Goal: Task Accomplishment & Management: Complete application form

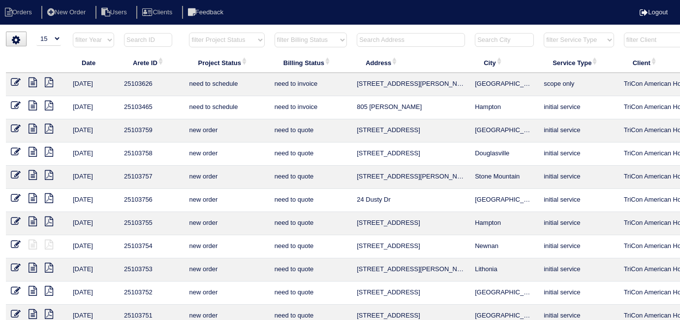
select select "15"
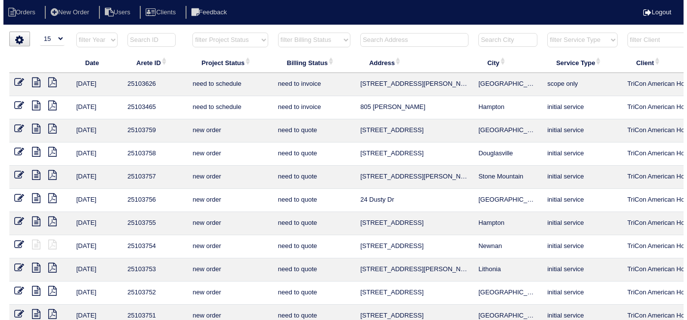
scroll to position [0, 171]
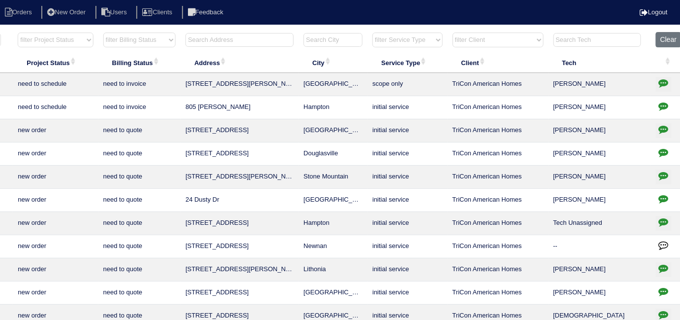
click at [258, 35] on input "text" at bounding box center [240, 40] width 108 height 14
click at [157, 39] on select "filter Billing Status -- Any Billing Status -- need to quote quoted need to inv…" at bounding box center [139, 39] width 72 height 15
click at [103, 32] on select "filter Billing Status -- Any Billing Status -- need to quote quoted need to inv…" at bounding box center [139, 39] width 72 height 15
select select "in quickbooks"
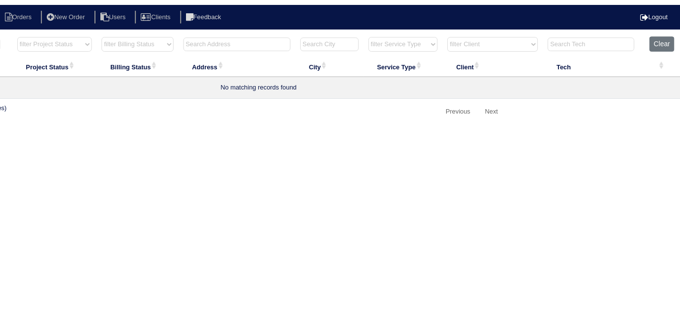
scroll to position [0, 0]
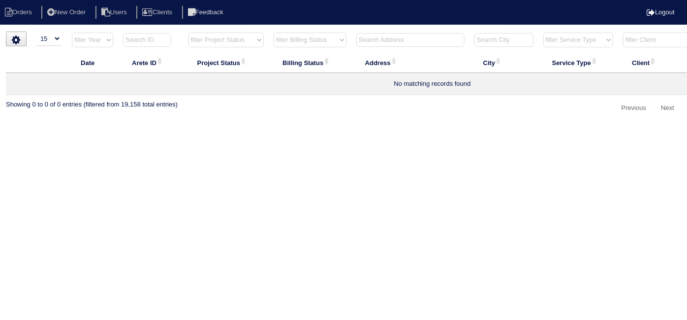
click at [291, 38] on select "filter Billing Status -- Any Billing Status -- need to quote quoted need to inv…" at bounding box center [310, 39] width 73 height 15
select select
click at [274, 32] on select "filter Billing Status -- Any Billing Status -- need to quote quoted need to inv…" at bounding box center [310, 39] width 73 height 15
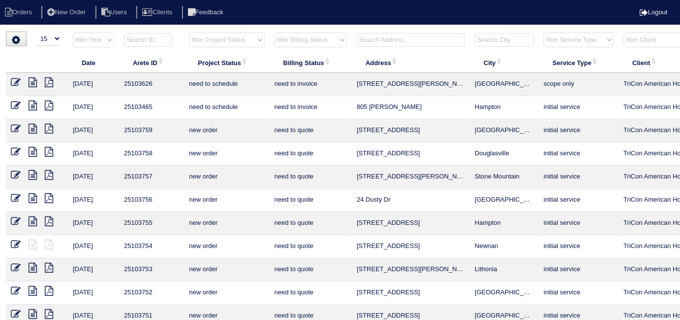
click at [386, 40] on input "text" at bounding box center [411, 40] width 108 height 14
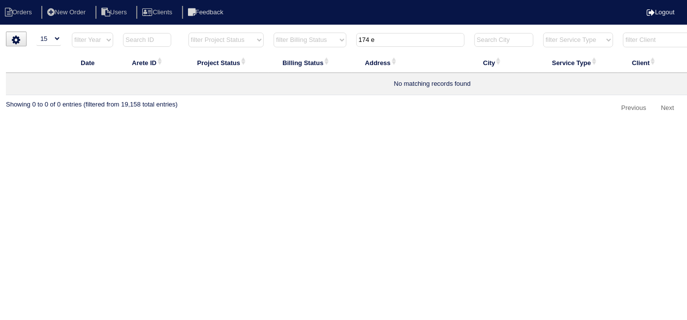
drag, startPoint x: 383, startPoint y: 40, endPoint x: 284, endPoint y: 23, distance: 100.9
click at [286, 32] on body "Orders New Order Users Clients Feedback Logout Orders New Order Users Clients M…" at bounding box center [343, 74] width 687 height 85
type input "174 e"
click at [71, 16] on li "New Order" at bounding box center [67, 12] width 52 height 13
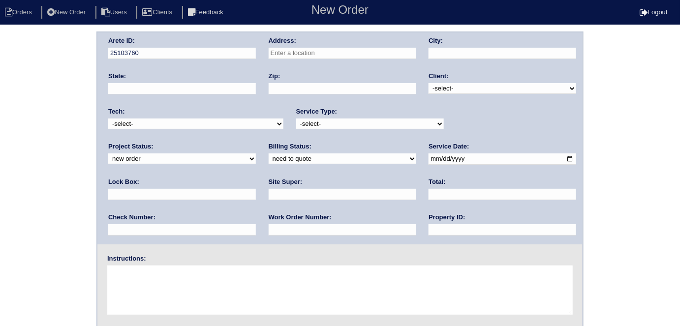
click at [359, 46] on div "Address:" at bounding box center [343, 50] width 148 height 28
click at [359, 52] on input "text" at bounding box center [343, 53] width 148 height 11
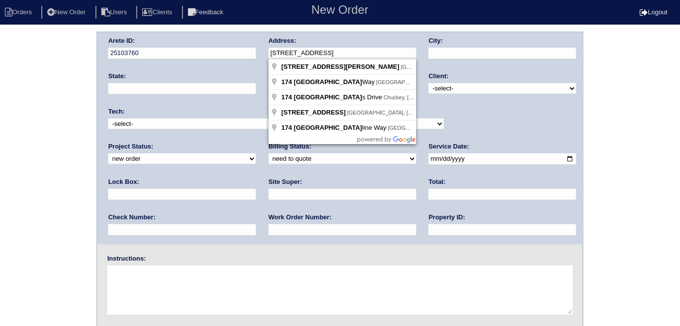
type input "174 E Rdg Wy"
type input "Woodstock"
type input "GA"
type input "30188"
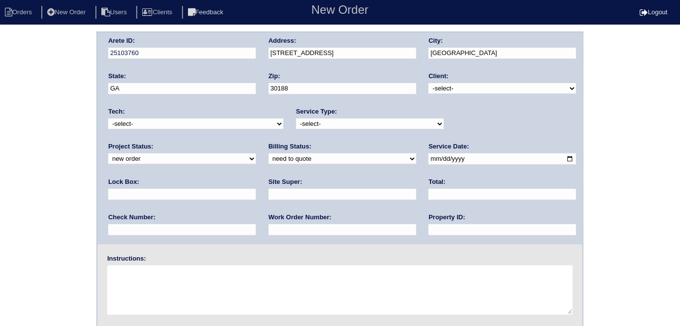
click at [452, 94] on div "Client: -select- TriCon American Homes American Homes 4 Rent First Key Homes Zi…" at bounding box center [503, 85] width 148 height 27
click at [445, 87] on select "-select- TriCon American Homes American Homes 4 Rent First Key Homes Zillow The…" at bounding box center [503, 88] width 148 height 11
select select "1"
click at [429, 83] on select "-select- TriCon American Homes American Homes 4 Rent First Key Homes Zillow The…" at bounding box center [503, 88] width 148 height 11
click at [379, 119] on select "-select- initial service basic service maintenance call replacement scope servi…" at bounding box center [370, 124] width 148 height 11
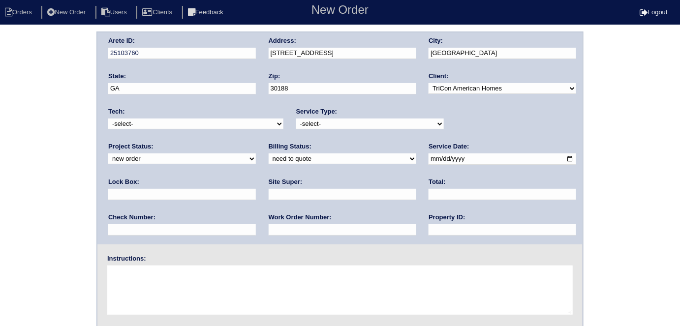
click at [296, 119] on select "-select- initial service basic service maintenance call replacement scope servi…" at bounding box center [370, 124] width 148 height 11
drag, startPoint x: 363, startPoint y: 122, endPoint x: 361, endPoint y: 128, distance: 5.8
click at [363, 122] on select "-select- initial service basic service maintenance call replacement scope servi…" at bounding box center [370, 124] width 148 height 11
select select "initial service"
click at [296, 119] on select "-select- initial service basic service maintenance call replacement scope servi…" at bounding box center [370, 124] width 148 height 11
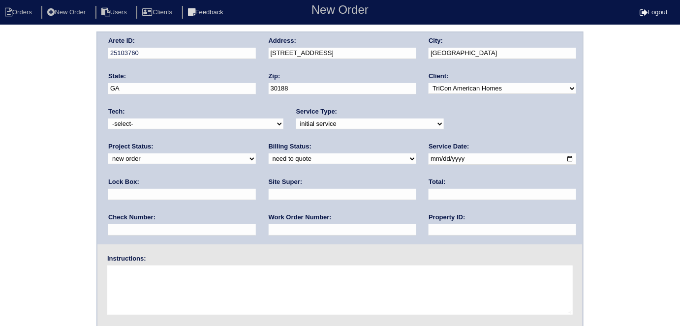
click at [429, 156] on input "date" at bounding box center [503, 159] width 148 height 11
type input "2025-10-12"
click at [256, 189] on input "text" at bounding box center [182, 194] width 148 height 11
type input "9310"
drag, startPoint x: 377, startPoint y: 228, endPoint x: 375, endPoint y: 224, distance: 5.3
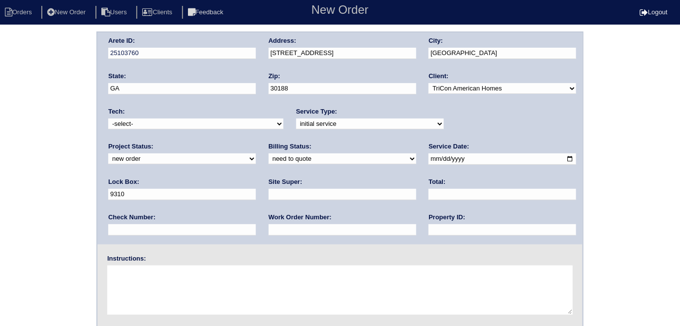
click at [429, 228] on input "text" at bounding box center [503, 230] width 148 height 11
click at [269, 194] on input "text" at bounding box center [343, 194] width 148 height 11
type input "Mandy Van Etten"
drag, startPoint x: 280, startPoint y: 225, endPoint x: 289, endPoint y: 212, distance: 15.2
click at [429, 225] on input "text" at bounding box center [503, 230] width 148 height 11
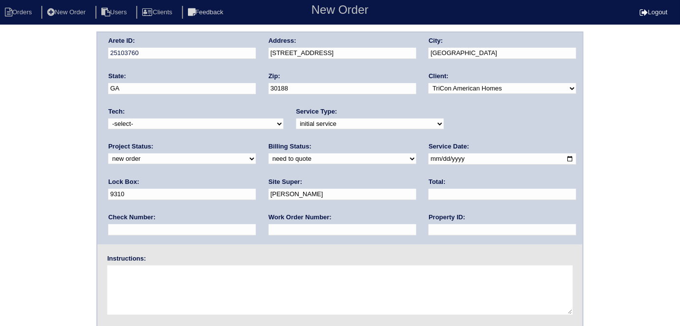
type input "N/A"
drag, startPoint x: 180, startPoint y: 231, endPoint x: 180, endPoint y: 224, distance: 7.4
click at [269, 231] on input "text" at bounding box center [343, 230] width 148 height 11
type input "558904"
click at [180, 274] on textarea at bounding box center [340, 290] width 466 height 49
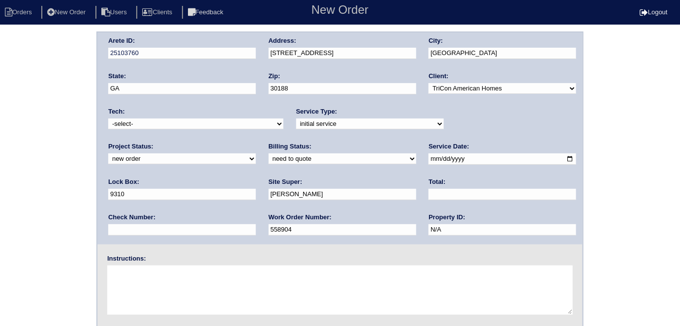
click at [178, 278] on textarea at bounding box center [340, 290] width 466 height 49
type textarea "Install smart tstats if needed"
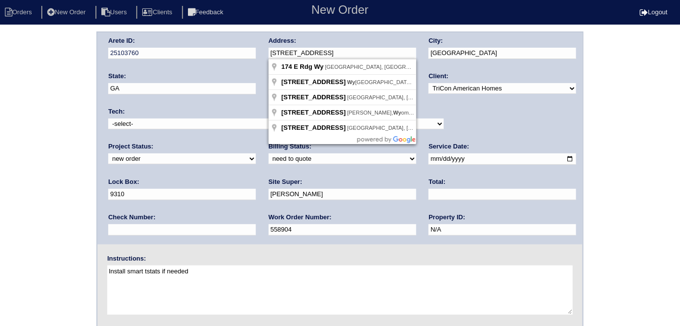
drag, startPoint x: 322, startPoint y: 53, endPoint x: 257, endPoint y: 50, distance: 64.5
click at [257, 50] on div "Arete ID: 25103760 Address: 174 E Rdg Wy City: Woodstock State: GA Zip: 30188 C…" at bounding box center [339, 138] width 485 height 212
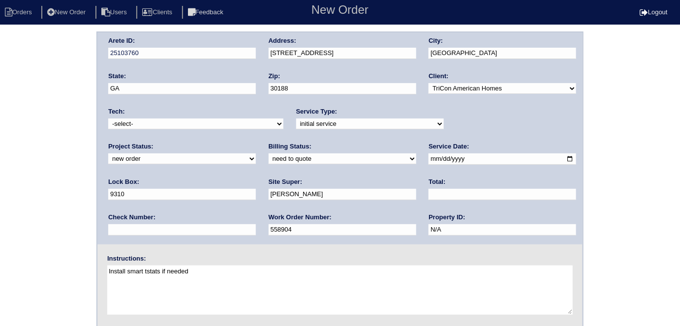
click at [30, 102] on div "Arete ID: 25103760 Address: 174 E Rdg Wy City: Woodstock State: GA Zip: 30188 C…" at bounding box center [340, 231] width 680 height 398
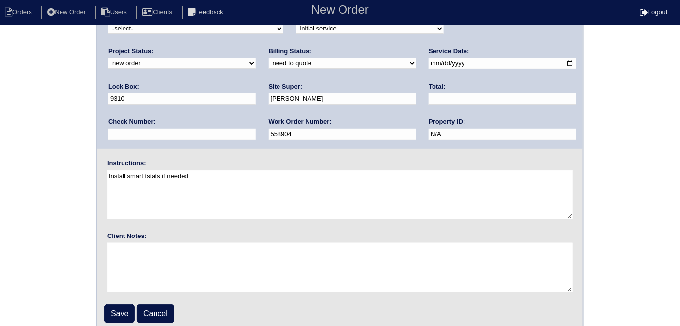
scroll to position [101, 0]
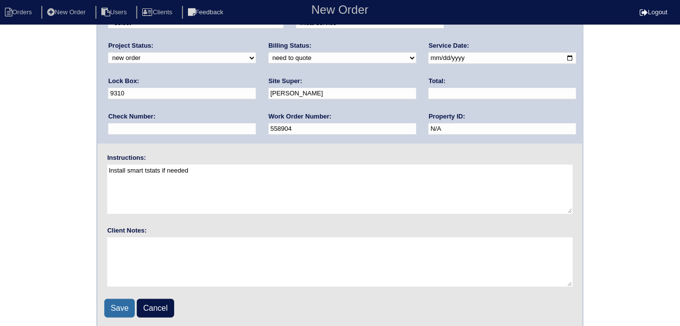
click at [115, 311] on input "Save" at bounding box center [119, 308] width 31 height 19
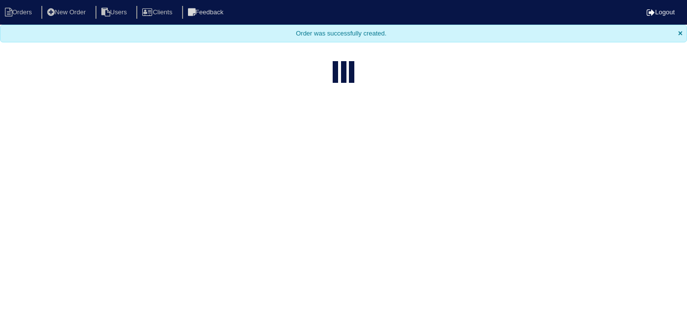
select select "15"
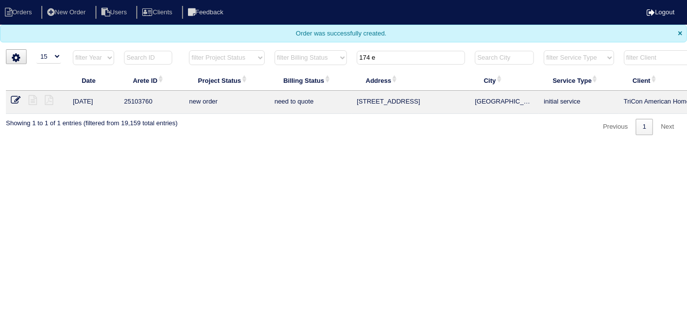
drag, startPoint x: 390, startPoint y: 61, endPoint x: 125, endPoint y: 3, distance: 272.1
click at [130, 4] on body "Orders New Order Users Clients Feedback Logout Orders New Order Users Clients M…" at bounding box center [343, 67] width 687 height 135
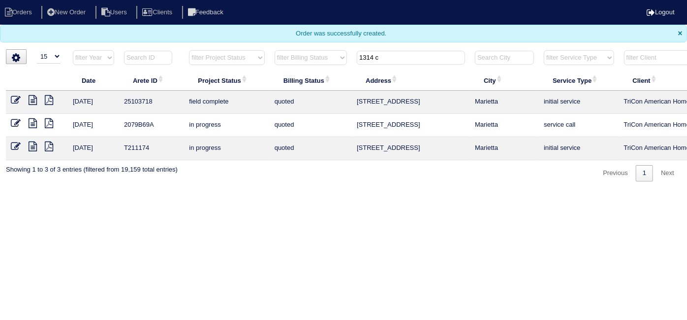
type input "1314 c"
click at [13, 99] on icon at bounding box center [16, 100] width 10 height 10
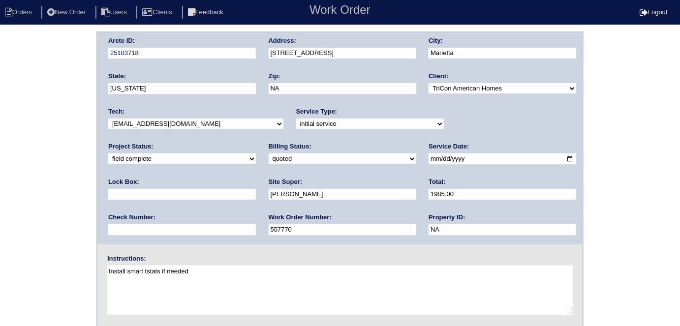
click at [269, 160] on select "need to quote quoted need to invoice invoiced paid warranty purchase order need…" at bounding box center [343, 159] width 148 height 11
select select "need to invoice"
click at [269, 154] on select "need to quote quoted need to invoice invoiced paid warranty purchase order need…" at bounding box center [343, 159] width 148 height 11
click at [49, 193] on div "Arete ID: 25103718 Address: 1314 Cumberland creek terrace City: Marietta State:…" at bounding box center [340, 231] width 680 height 398
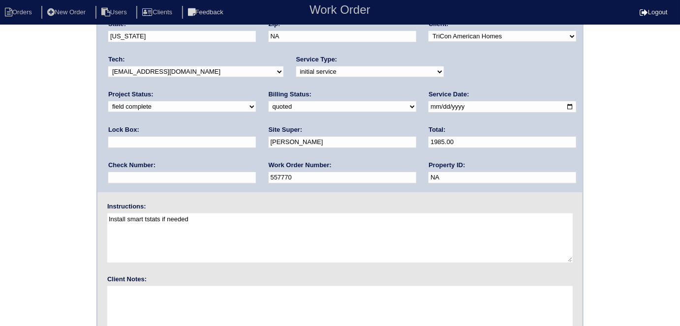
scroll to position [101, 0]
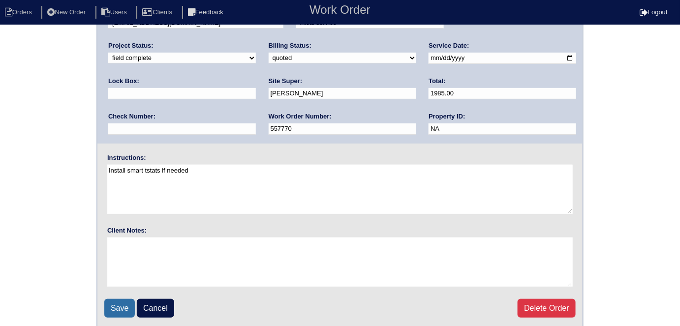
click at [108, 302] on input "Save" at bounding box center [119, 308] width 31 height 19
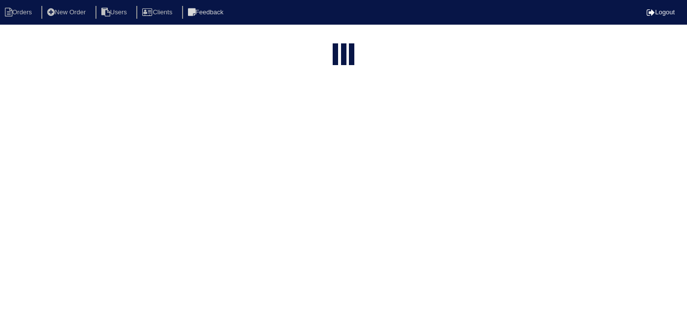
select select "15"
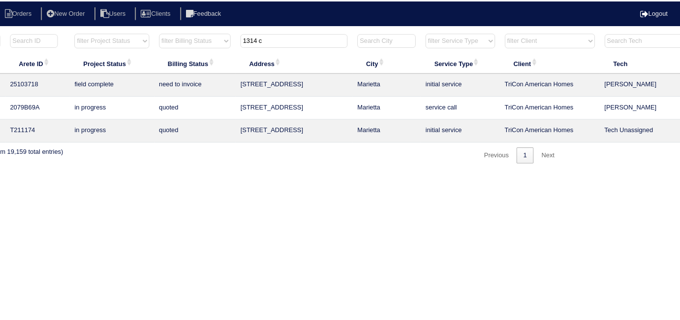
scroll to position [0, 171]
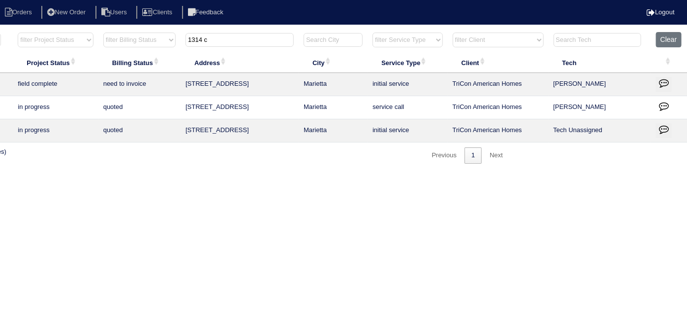
click at [662, 84] on icon "button" at bounding box center [664, 83] width 10 height 10
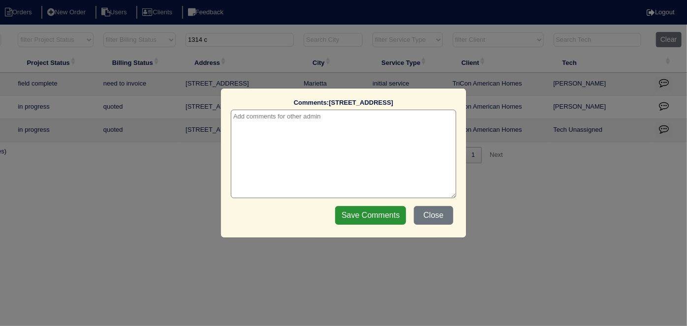
click at [245, 122] on textarea at bounding box center [344, 154] width 226 height 89
paste textarea "Duct cleaning"
type textarea "10/12/25 - Duct cleaning approved - Sent to Dan - KE"
click at [361, 205] on div "Save Comments Close" at bounding box center [394, 215] width 124 height 25
click at [365, 208] on input "Save Comments" at bounding box center [370, 215] width 71 height 19
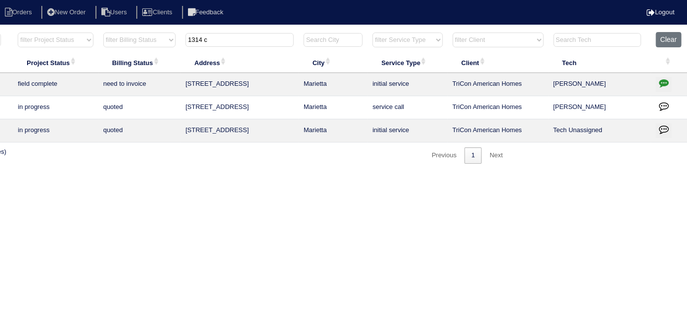
click at [242, 37] on input "1314 c" at bounding box center [240, 40] width 108 height 14
drag, startPoint x: 242, startPoint y: 37, endPoint x: 127, endPoint y: 17, distance: 117.5
click at [131, 32] on body "Orders New Order Users Clients Feedback Logout Orders New Order Users Clients M…" at bounding box center [172, 98] width 687 height 132
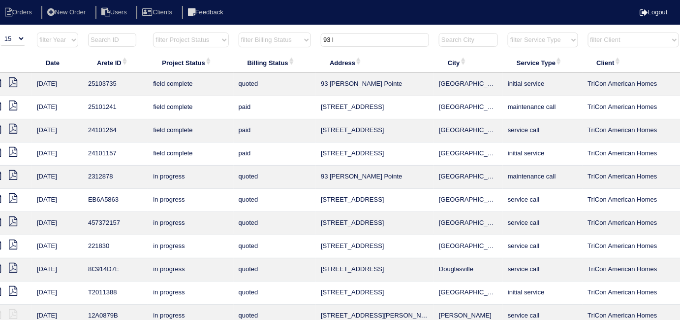
scroll to position [0, 0]
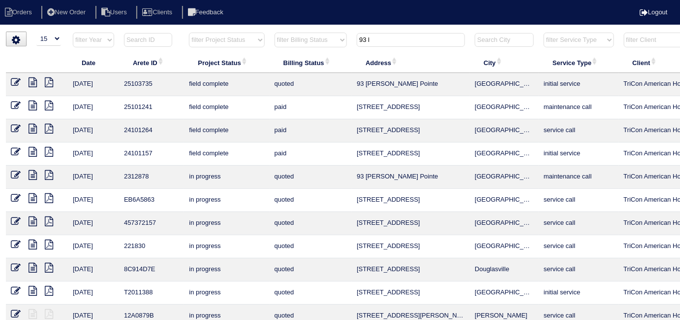
type input "93 l"
click at [13, 78] on icon at bounding box center [16, 82] width 10 height 10
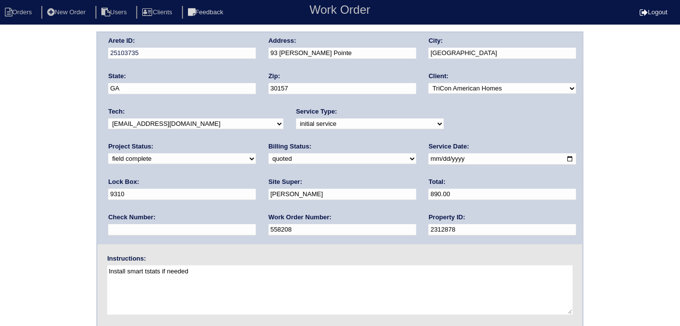
click at [269, 160] on select "need to quote quoted need to invoice invoiced paid warranty purchase order need…" at bounding box center [343, 159] width 148 height 11
select select "need to invoice"
click at [269, 154] on select "need to quote quoted need to invoice invoiced paid warranty purchase order need…" at bounding box center [343, 159] width 148 height 11
click at [49, 196] on div "Arete ID: 25103735 Address: 93 Linville Pointe City: Dallas State: GA Zip: 3015…" at bounding box center [340, 231] width 680 height 398
click at [21, 128] on div "Arete ID: 25103735 Address: 93 Linville Pointe City: Dallas State: GA Zip: 3015…" at bounding box center [340, 231] width 680 height 398
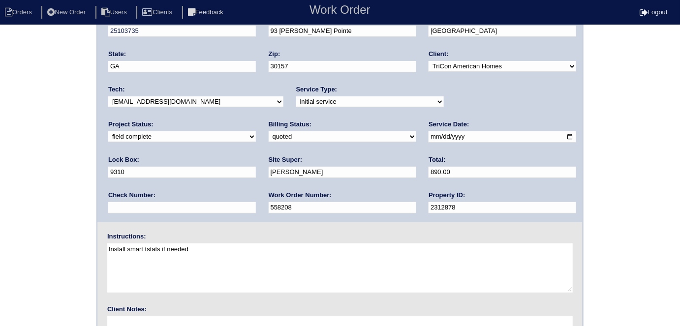
scroll to position [101, 0]
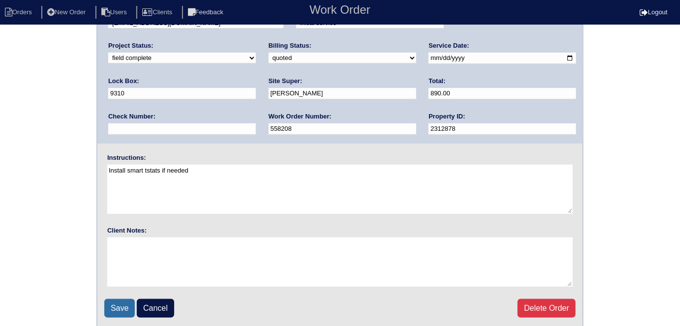
click at [113, 305] on input "Save" at bounding box center [119, 308] width 31 height 19
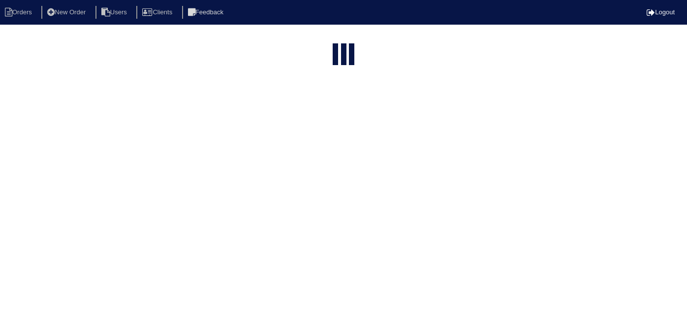
select select "15"
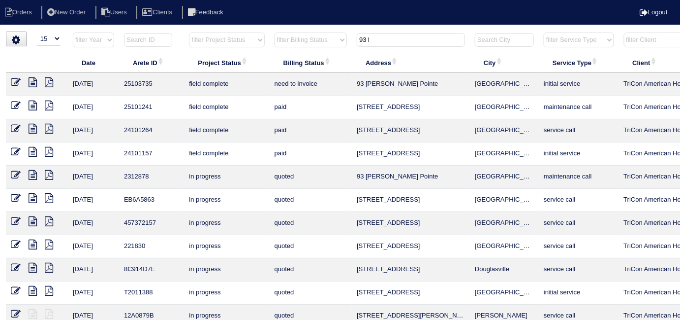
drag, startPoint x: 403, startPoint y: 42, endPoint x: 156, endPoint y: -8, distance: 251.7
click at [156, 0] on html "Orders New Order Users Clients Feedback Logout Orders New Order Users Clients M…" at bounding box center [340, 191] width 680 height 382
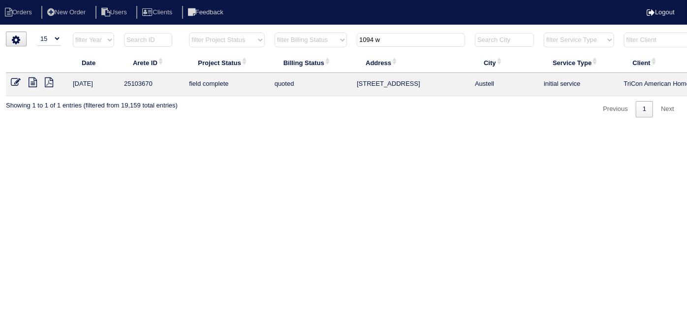
type input "1094 w"
click at [16, 80] on icon at bounding box center [16, 82] width 10 height 10
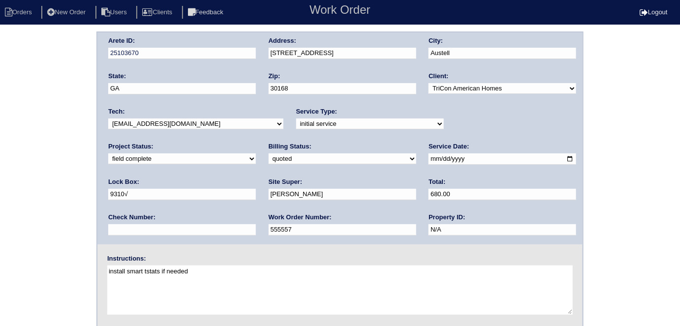
click at [269, 154] on select "need to quote quoted need to invoice invoiced paid warranty purchase order need…" at bounding box center [343, 159] width 148 height 11
select select "need to invoice"
click at [269, 154] on select "need to quote quoted need to invoice invoiced paid warranty purchase order need…" at bounding box center [343, 159] width 148 height 11
click at [32, 200] on div "Arete ID: 25103670 Address: 1094 Winterbrook Way City: Austell State: GA Zip: 3…" at bounding box center [340, 231] width 680 height 398
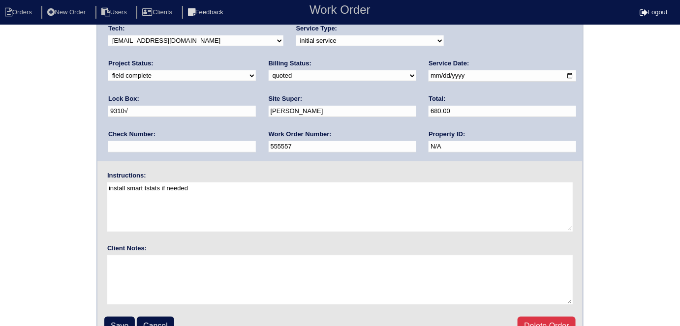
scroll to position [101, 0]
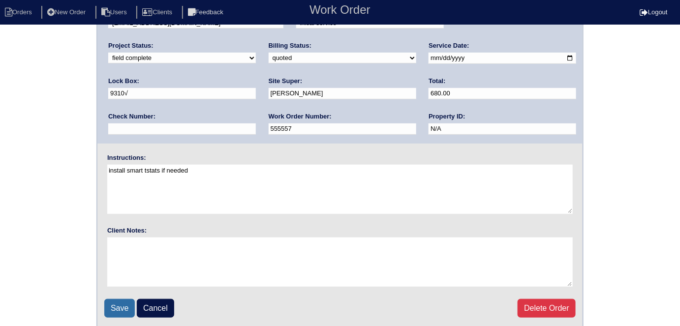
click at [123, 303] on input "Save" at bounding box center [119, 308] width 31 height 19
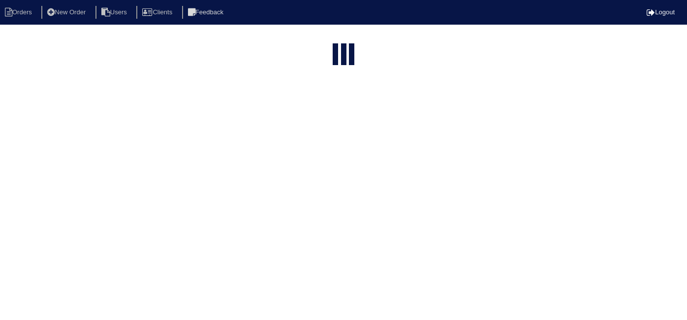
select select "15"
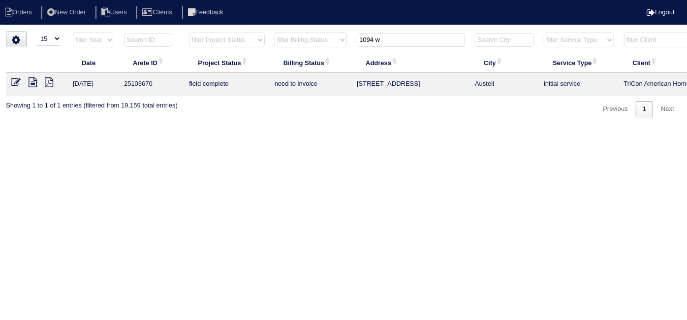
drag, startPoint x: 405, startPoint y: 42, endPoint x: 302, endPoint y: 9, distance: 107.9
click at [302, 32] on body "Orders New Order Users Clients Feedback Logout Orders New Order Users Clients M…" at bounding box center [343, 75] width 687 height 86
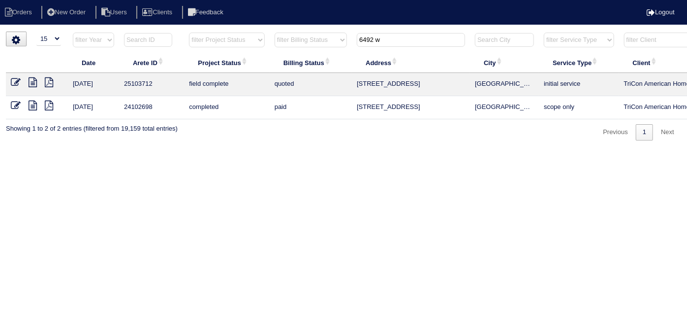
type input "6492 w"
click at [11, 82] on icon at bounding box center [16, 82] width 10 height 10
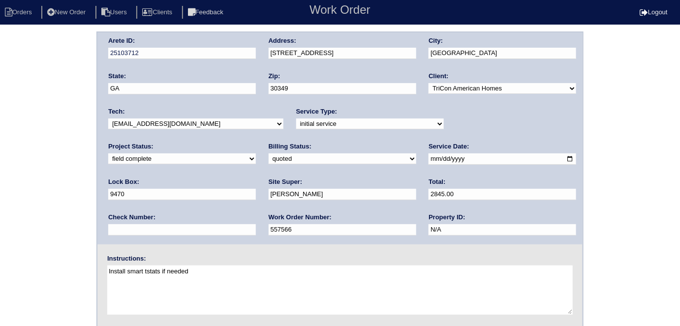
drag, startPoint x: 132, startPoint y: 158, endPoint x: 131, endPoint y: 163, distance: 5.4
click at [269, 158] on select "need to quote quoted need to invoice invoiced paid warranty purchase order need…" at bounding box center [343, 159] width 148 height 11
select select "need to invoice"
click at [269, 154] on select "need to quote quoted need to invoice invoiced paid warranty purchase order need…" at bounding box center [343, 159] width 148 height 11
click at [256, 142] on div "Project Status: new order assigned in progress field complete need to schedule …" at bounding box center [182, 155] width 148 height 27
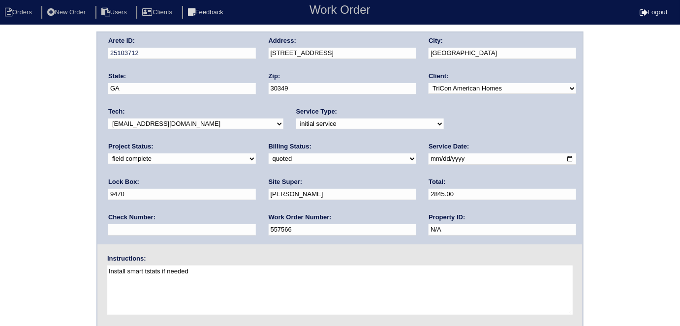
click at [256, 154] on select "new order assigned in progress field complete need to schedule admin review arc…" at bounding box center [182, 159] width 148 height 11
select select "need to schedule"
click at [256, 154] on select "new order assigned in progress field complete need to schedule admin review arc…" at bounding box center [182, 159] width 148 height 11
click at [429, 162] on input "2025-10-09" at bounding box center [503, 159] width 148 height 11
type input "2025-10-13"
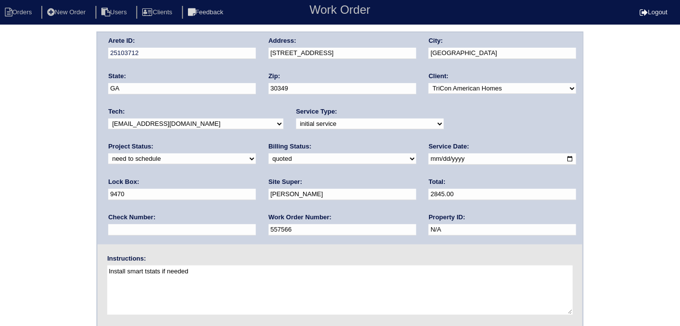
drag, startPoint x: 32, startPoint y: 234, endPoint x: 26, endPoint y: 234, distance: 5.4
click at [29, 234] on div "Arete ID: 25103712 Address: 6492 Waterford St SW City: Atlanta State: GA Zip: 3…" at bounding box center [340, 231] width 680 height 398
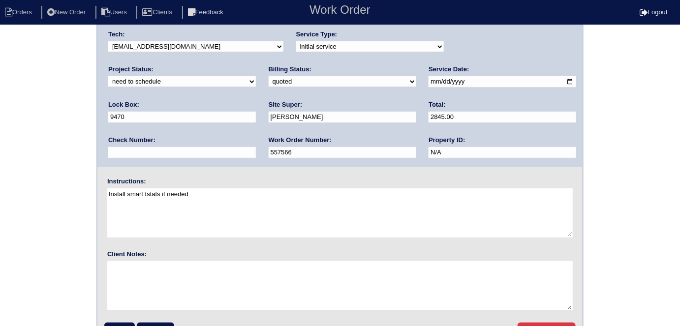
scroll to position [101, 0]
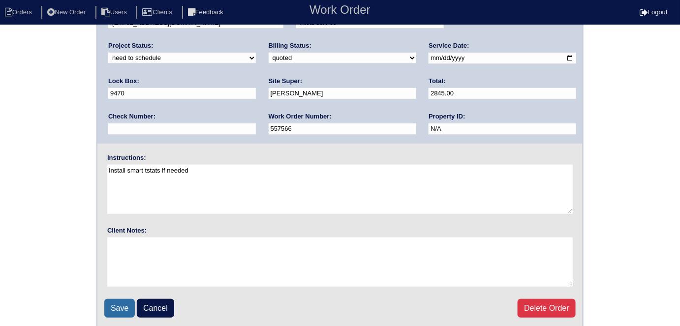
click at [110, 301] on input "Save" at bounding box center [119, 308] width 31 height 19
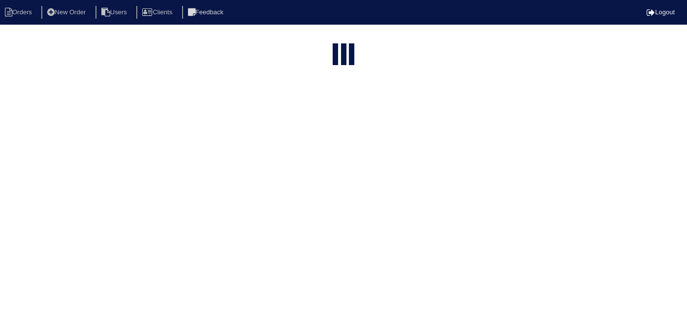
select select "15"
type input "6492 w"
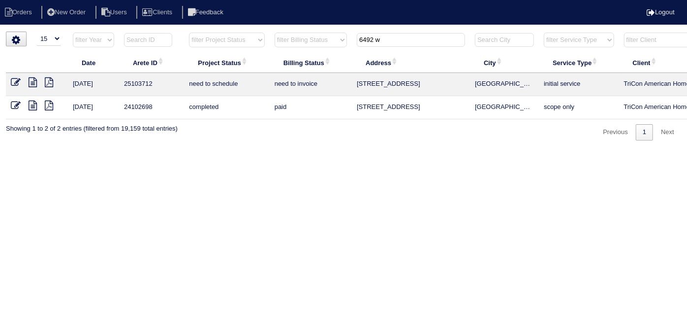
drag, startPoint x: 328, startPoint y: 319, endPoint x: 524, endPoint y: 308, distance: 196.3
click at [524, 150] on html "Orders New Order Users Clients Feedback Logout Orders New Order Users Clients M…" at bounding box center [343, 75] width 687 height 150
click at [351, 150] on html "Orders New Order Users Clients Feedback Logout Orders New Order Users Clients M…" at bounding box center [343, 75] width 687 height 150
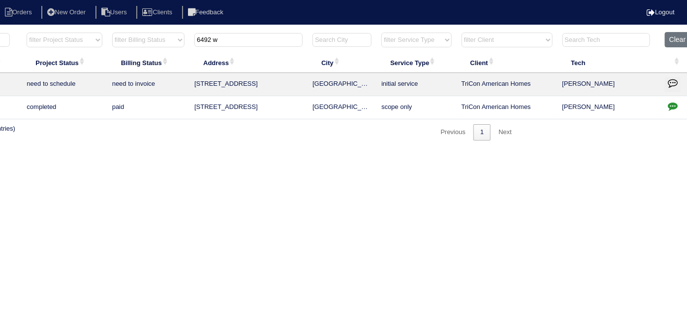
scroll to position [0, 171]
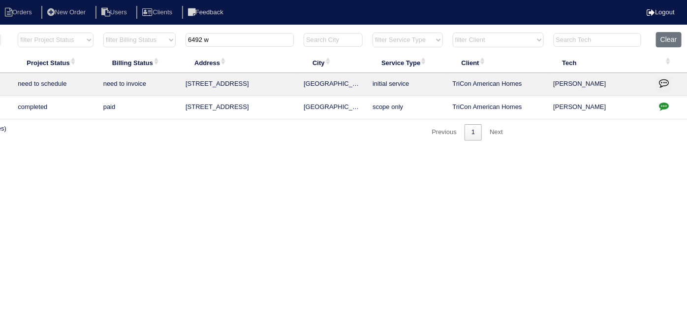
click at [660, 85] on icon "button" at bounding box center [664, 83] width 10 height 10
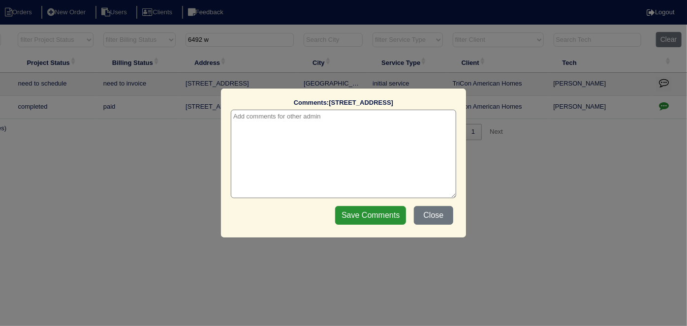
click at [321, 124] on textarea at bounding box center [344, 154] width 226 height 89
paste textarea "Replace Main Furnace"
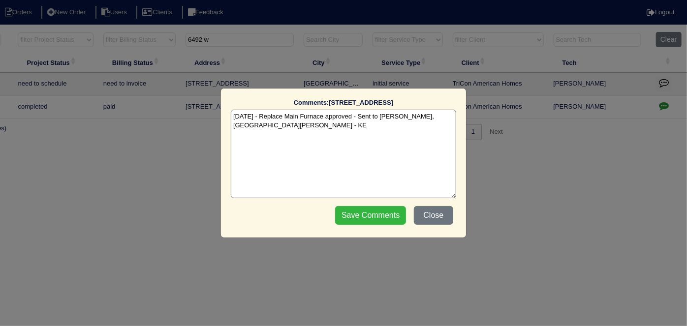
type textarea "[DATE] - Replace Main Furnace approved - Sent to [PERSON_NAME], [GEOGRAPHIC_DAT…"
click at [347, 214] on input "Save Comments" at bounding box center [370, 215] width 71 height 19
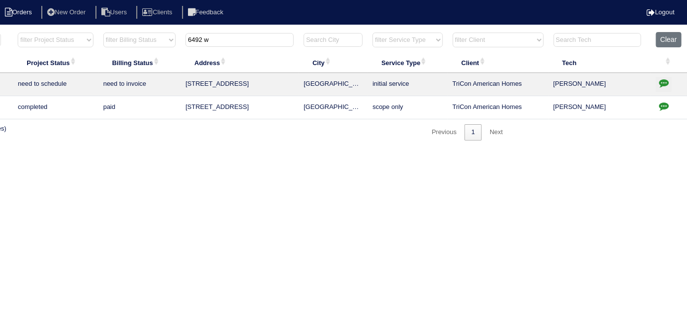
drag, startPoint x: 233, startPoint y: 42, endPoint x: 31, endPoint y: 6, distance: 205.0
click at [31, 32] on body "Orders New Order Users Clients Feedback Logout Orders New Order Users Clients M…" at bounding box center [172, 86] width 687 height 109
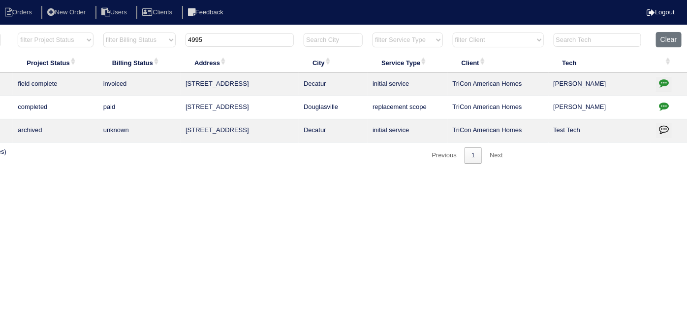
type input "4995"
click at [669, 82] on icon "button" at bounding box center [664, 83] width 10 height 10
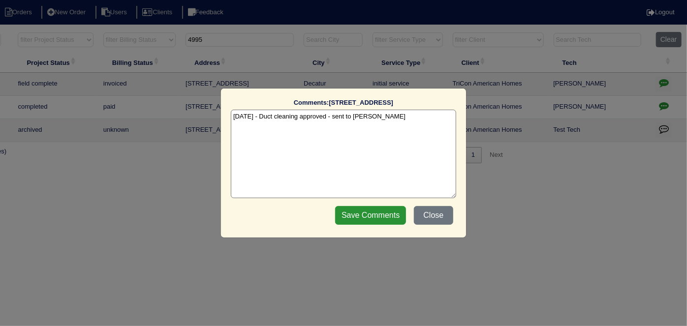
click at [390, 121] on textarea "[DATE] - Duct cleaning approved - sent to [PERSON_NAME]" at bounding box center [344, 154] width 226 height 89
type textarea "[DATE] - Duct cleaning approved - sent to [PERSON_NAME] [DATE] - Duct cleaning …"
click at [383, 218] on input "Save Comments" at bounding box center [370, 215] width 71 height 19
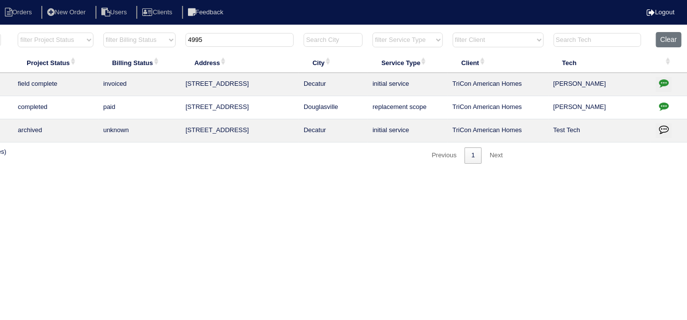
drag, startPoint x: 210, startPoint y: 39, endPoint x: 24, endPoint y: -23, distance: 195.9
click at [24, 0] on html "Orders New Order Users Clients Feedback Logout Orders New Order Users Clients M…" at bounding box center [172, 86] width 687 height 173
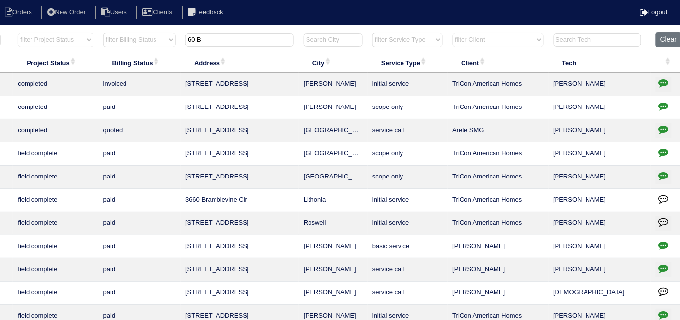
type input "60 B"
click at [662, 85] on icon "button" at bounding box center [664, 83] width 10 height 10
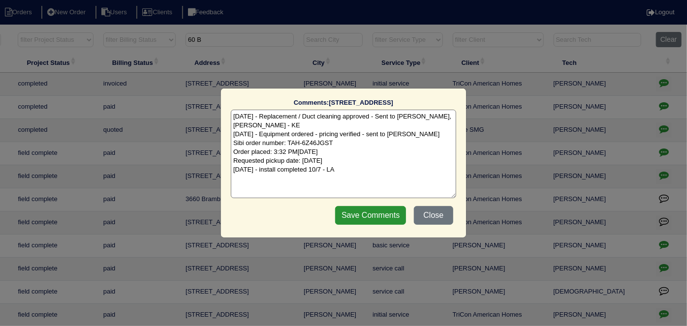
click at [360, 170] on textarea "[DATE] - Replacement / Duct cleaning approved - Sent to [PERSON_NAME], [PERSON_…" at bounding box center [344, 154] width 226 height 89
type textarea "[DATE] - Replacement / Duct cleaning approved - Sent to [PERSON_NAME], [PERSON_…"
click at [355, 215] on input "Save Comments" at bounding box center [370, 215] width 71 height 19
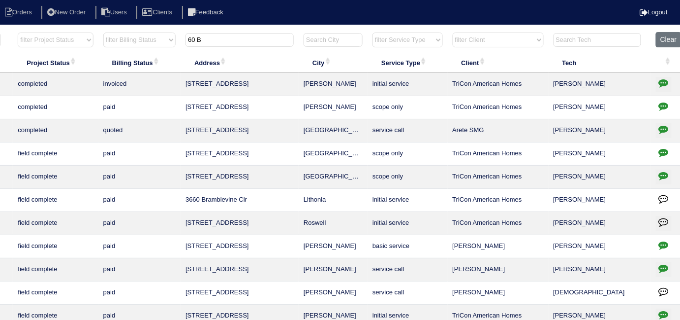
drag, startPoint x: 205, startPoint y: 35, endPoint x: 69, endPoint y: 3, distance: 139.2
click at [69, 32] on body "Orders New Order Users Clients Feedback Logout Orders New Order Users Clients M…" at bounding box center [169, 237] width 680 height 410
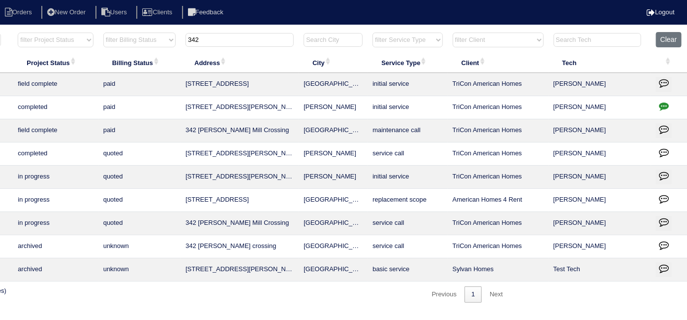
click at [197, 38] on input "342" at bounding box center [240, 40] width 108 height 14
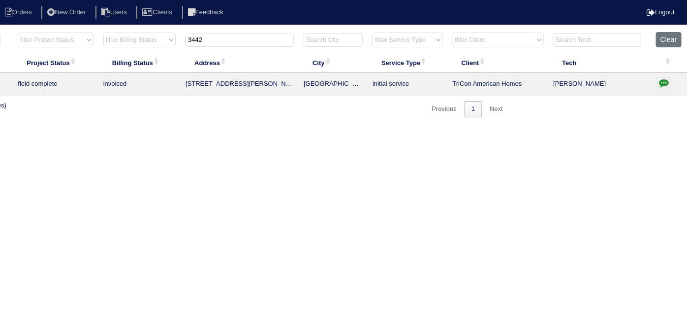
type input "3442"
click at [663, 79] on icon "button" at bounding box center [664, 83] width 10 height 10
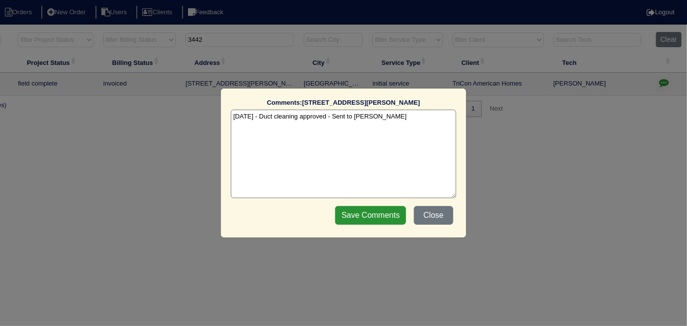
click at [397, 115] on textarea "[DATE] - Duct cleaning approved - Sent to [PERSON_NAME]" at bounding box center [344, 154] width 226 height 89
type textarea "[DATE] - Duct cleaning approved - Sent to [PERSON_NAME] [DATE] - Duct cleaning …"
click at [367, 218] on input "Save Comments" at bounding box center [370, 215] width 71 height 19
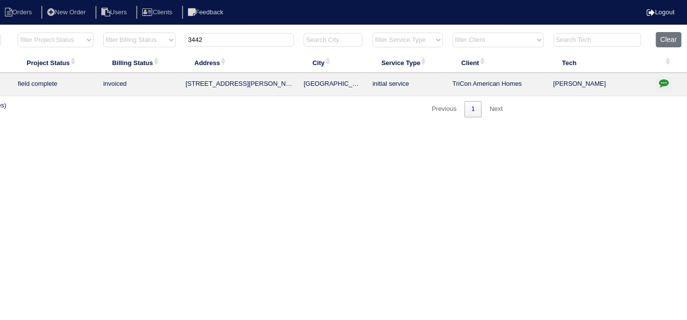
drag, startPoint x: 237, startPoint y: 37, endPoint x: 218, endPoint y: 37, distance: 19.2
click at [218, 37] on input "3442" at bounding box center [240, 40] width 108 height 14
type input "3"
type input "72"
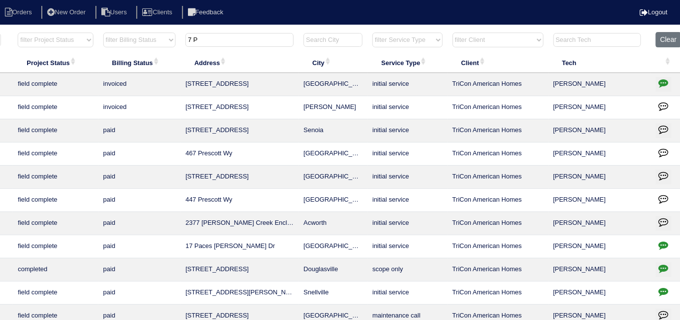
type input "7 P"
click at [659, 82] on icon "button" at bounding box center [664, 83] width 10 height 10
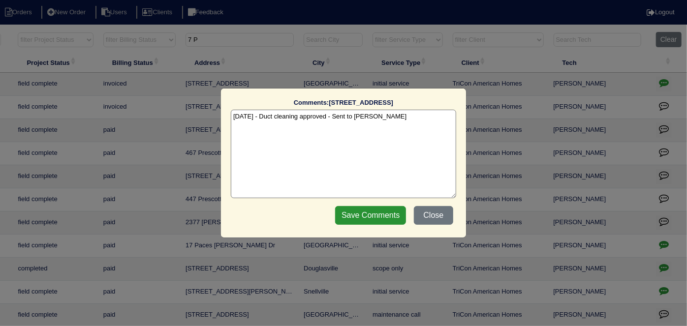
click at [388, 118] on textarea "[DATE] - Duct cleaning approved - Sent to [PERSON_NAME]" at bounding box center [344, 154] width 226 height 89
type textarea "[DATE] - Duct cleaning approved - Sent to [PERSON_NAME] [DATE] - Duct cleaning …"
click at [394, 209] on input "Save Comments" at bounding box center [370, 215] width 71 height 19
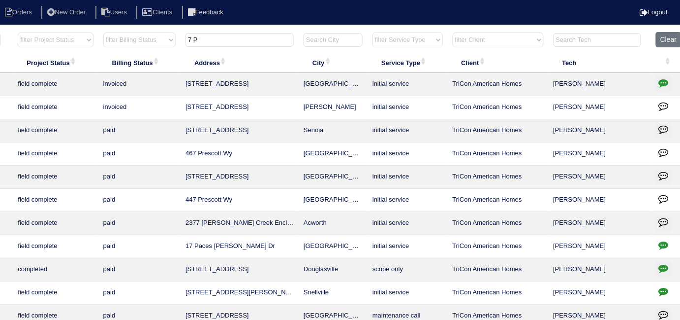
drag, startPoint x: 212, startPoint y: 36, endPoint x: 133, endPoint y: 24, distance: 79.7
click at [134, 32] on body "Orders New Order Users Clients Feedback Logout Orders New Order Users Clients M…" at bounding box center [169, 237] width 680 height 410
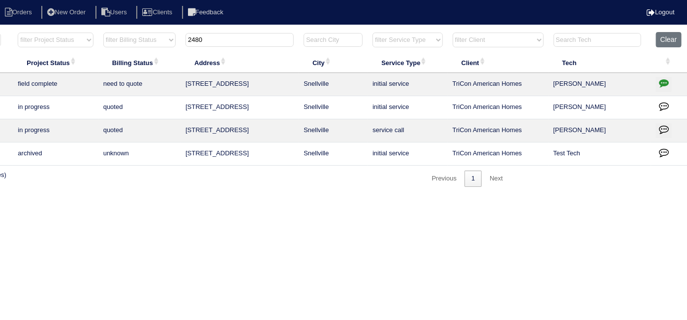
type input "2480"
click at [665, 83] on icon "button" at bounding box center [664, 83] width 10 height 10
type textarea "[DATE] - no electricity - emailed site super - rk [DATE] - follow up email - rk"
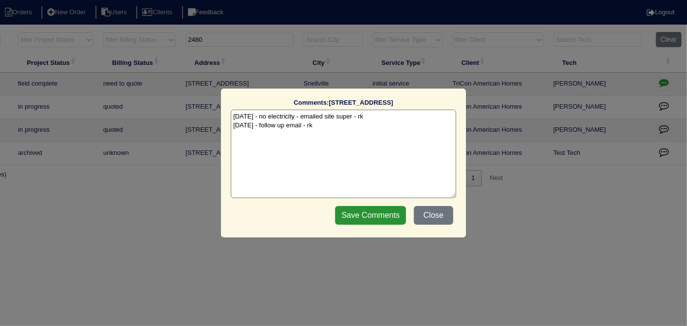
click at [327, 125] on textarea "[DATE] - no electricity - emailed site super - rk [DATE] - follow up email - rk" at bounding box center [344, 154] width 226 height 89
click at [434, 211] on button "Close" at bounding box center [433, 215] width 39 height 19
